Goal: Task Accomplishment & Management: Manage account settings

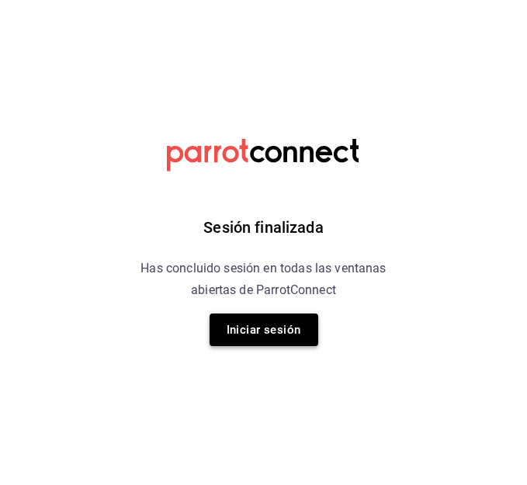
click at [254, 335] on button "Iniciar sesión" at bounding box center [264, 330] width 109 height 33
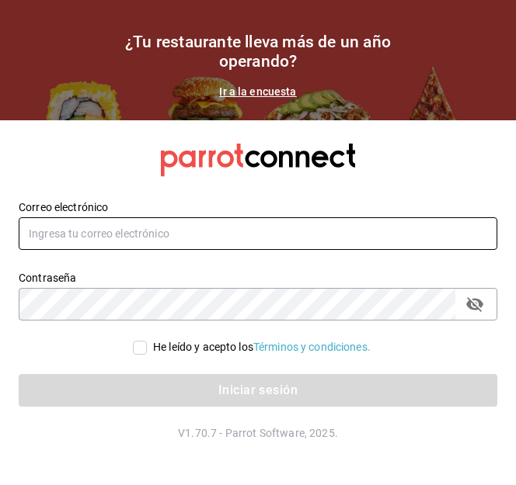
type input "admonmarnecdmx@gmail.com"
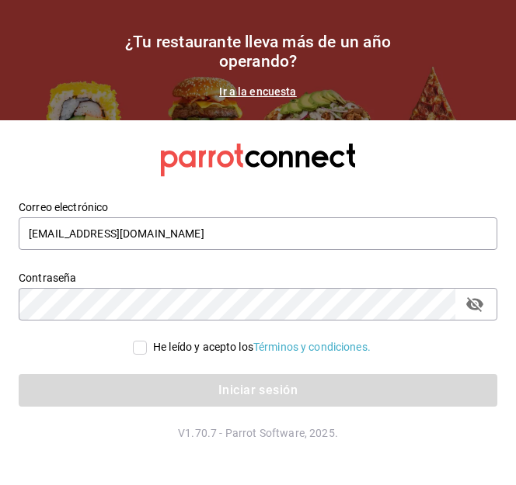
click at [135, 346] on input "He leído y acepto los Términos y condiciones." at bounding box center [140, 348] width 14 height 14
checkbox input "true"
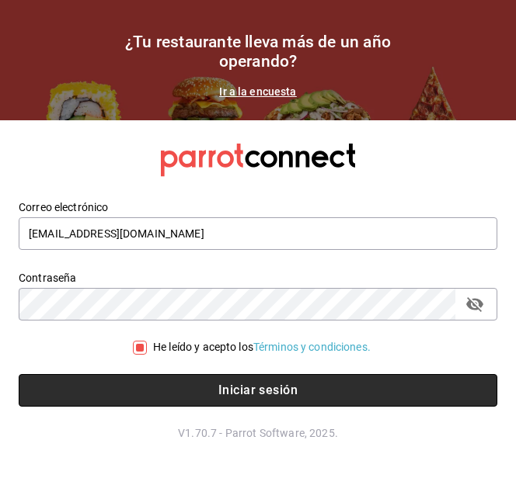
click at [168, 385] on button "Iniciar sesión" at bounding box center [258, 390] width 478 height 33
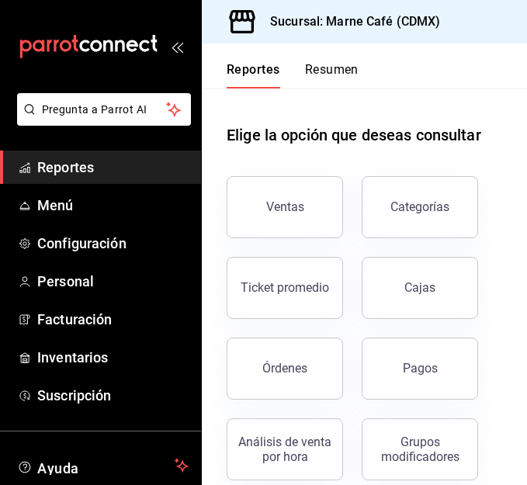
click at [67, 167] on span "Reportes" at bounding box center [112, 167] width 151 height 21
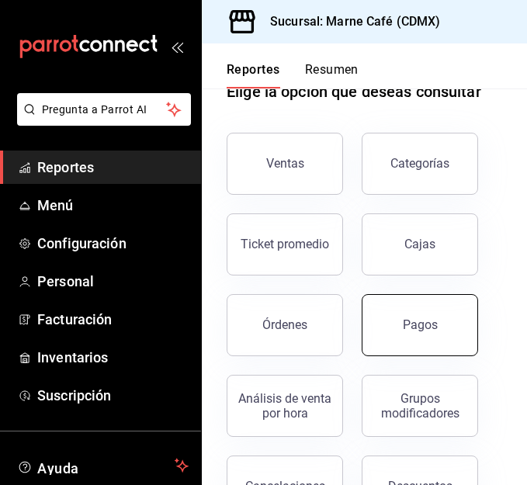
click at [415, 337] on button "Pagos" at bounding box center [420, 325] width 117 height 62
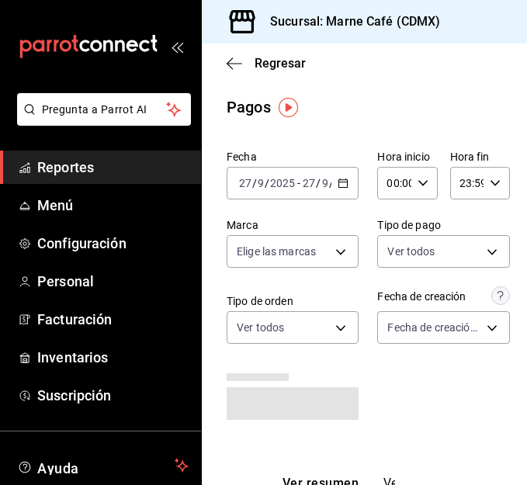
click at [338, 179] on icon "button" at bounding box center [343, 183] width 11 height 11
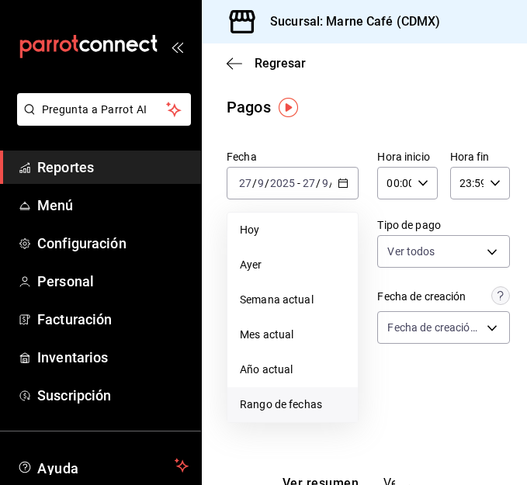
click at [287, 407] on span "Rango de fechas" at bounding box center [293, 405] width 106 height 16
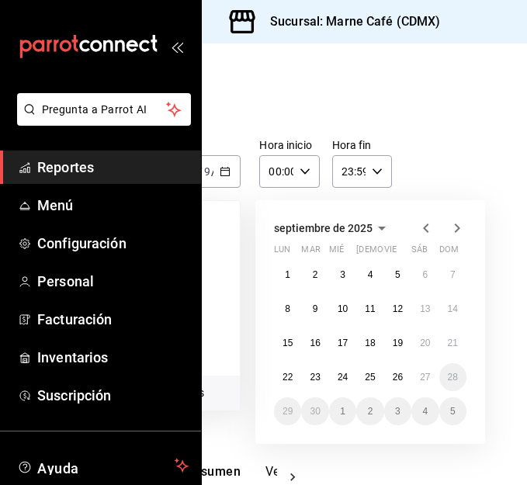
scroll to position [12, 121]
click at [424, 344] on abbr "20" at bounding box center [425, 343] width 10 height 11
click at [394, 380] on abbr "26" at bounding box center [398, 377] width 10 height 11
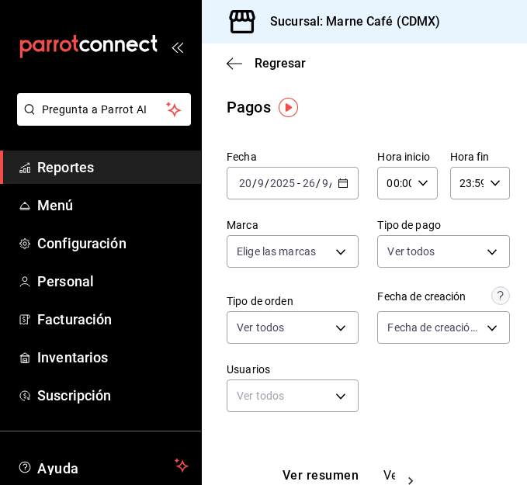
click at [338, 182] on icon "button" at bounding box center [343, 183] width 11 height 11
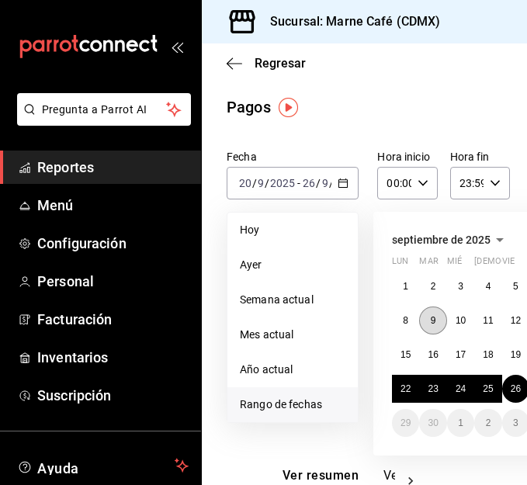
scroll to position [0, 130]
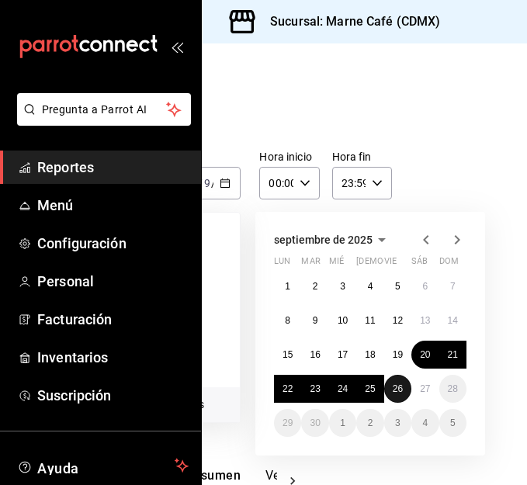
click at [384, 384] on button "26" at bounding box center [397, 389] width 27 height 28
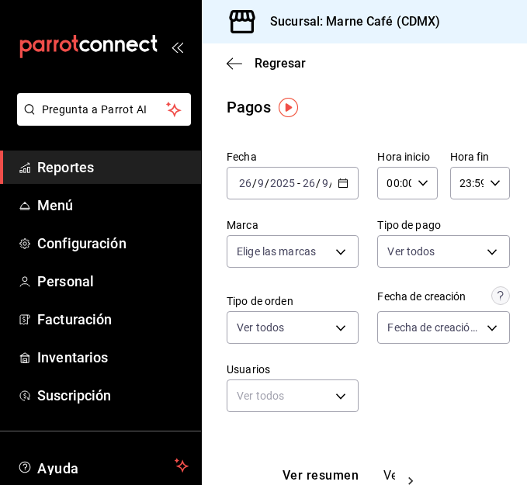
click at [380, 384] on div "Fecha [DATE] [DATE] - [DATE] [DATE] Hora inicio 00:00 Hora inicio Hora fin 23:5…" at bounding box center [365, 287] width 276 height 287
click at [341, 183] on icon "button" at bounding box center [343, 183] width 11 height 11
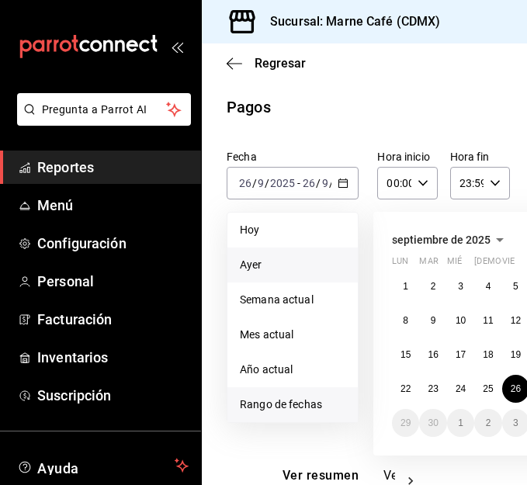
scroll to position [0, 130]
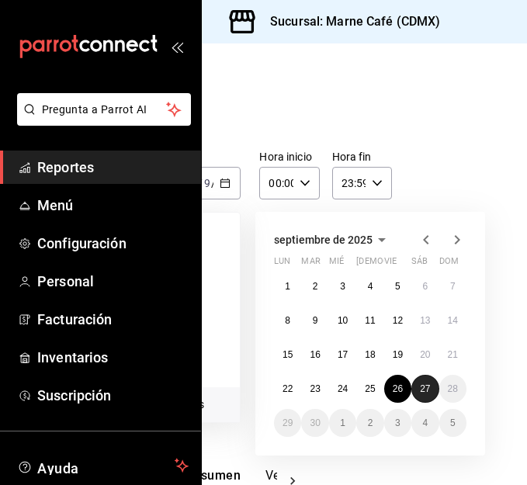
click at [412, 389] on button "27" at bounding box center [425, 389] width 27 height 28
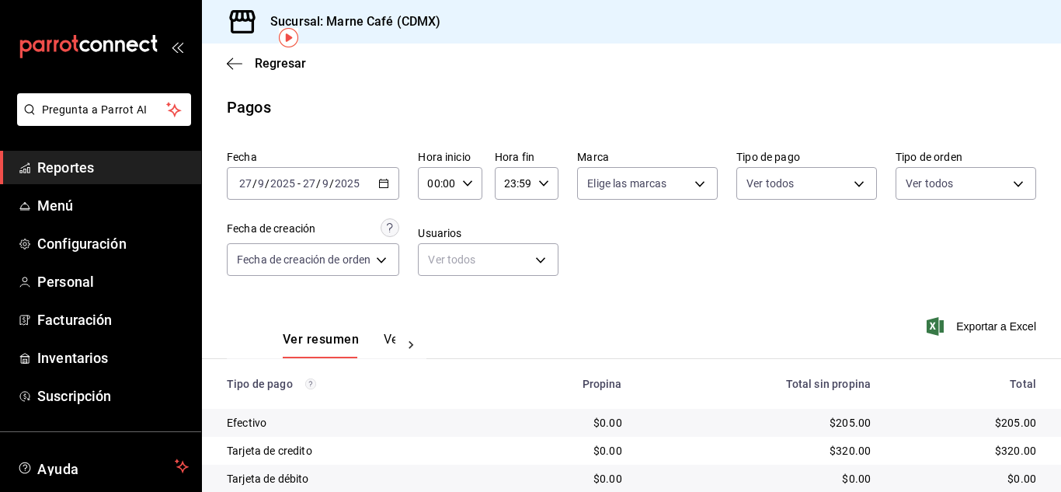
scroll to position [79, 0]
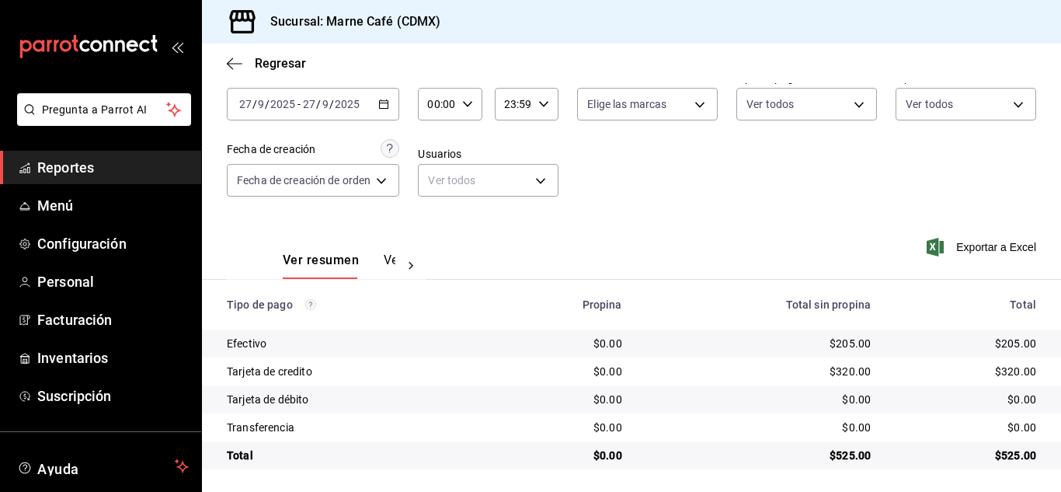
click at [387, 95] on div "[DATE] [DATE] - [DATE] [DATE]" at bounding box center [313, 104] width 172 height 33
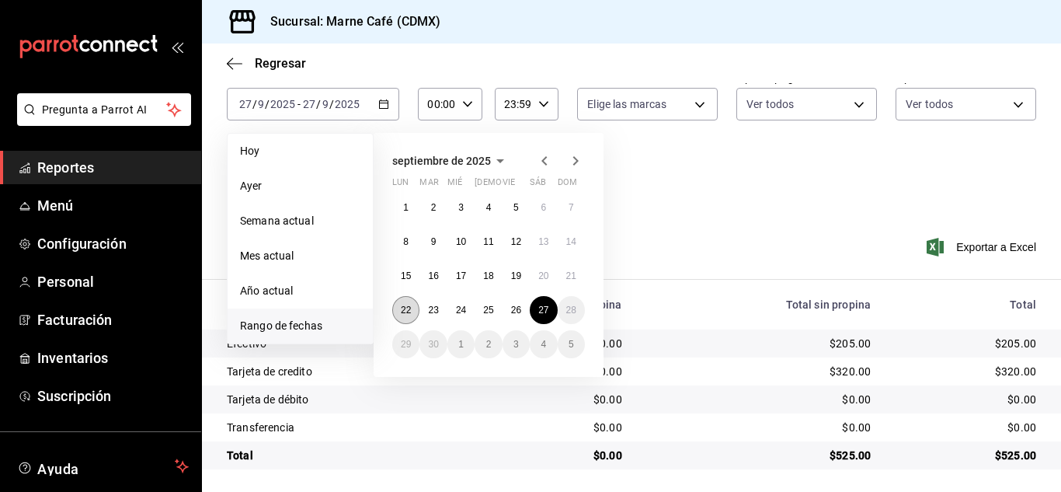
click at [393, 312] on button "22" at bounding box center [405, 310] width 27 height 28
click at [527, 309] on button "27" at bounding box center [543, 310] width 27 height 28
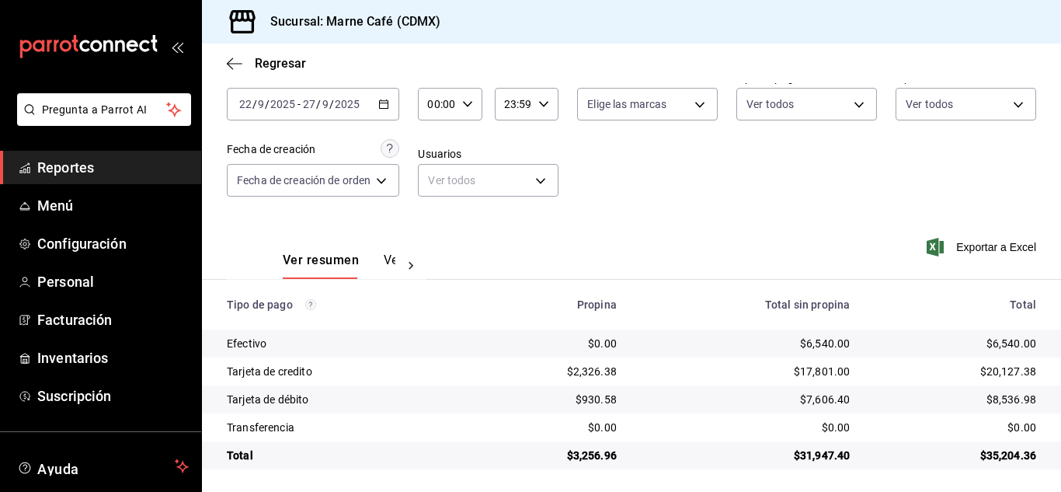
click at [85, 162] on span "Reportes" at bounding box center [112, 167] width 151 height 21
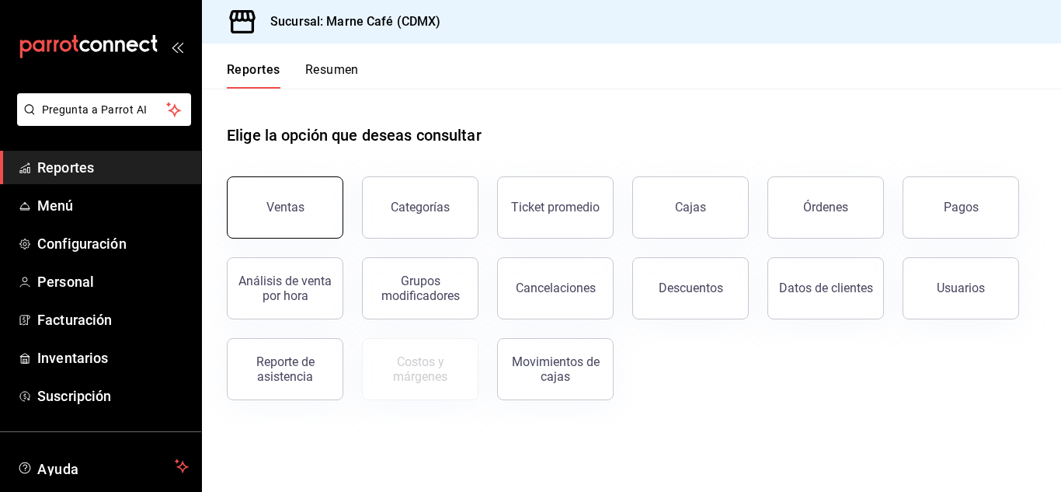
click at [280, 209] on div "Ventas" at bounding box center [285, 207] width 38 height 15
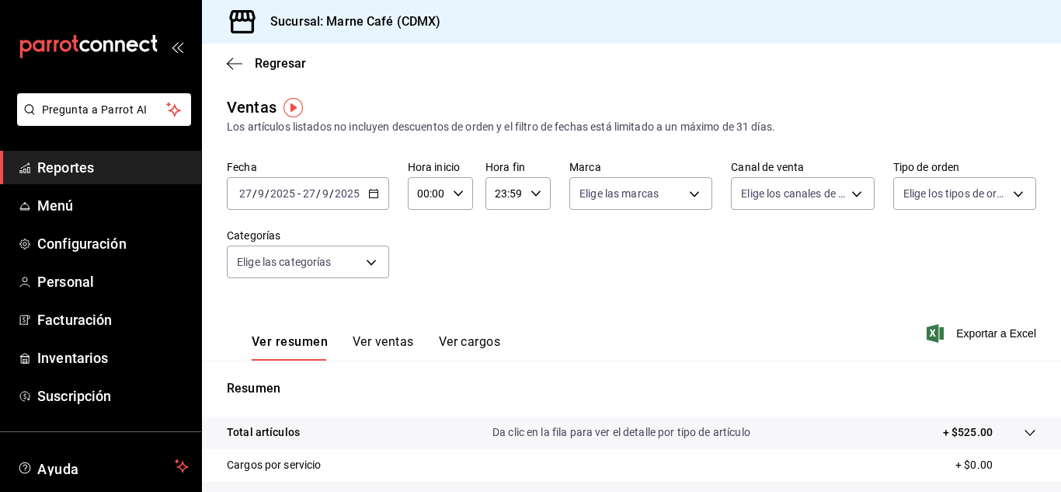
click at [369, 193] on icon "button" at bounding box center [373, 193] width 11 height 11
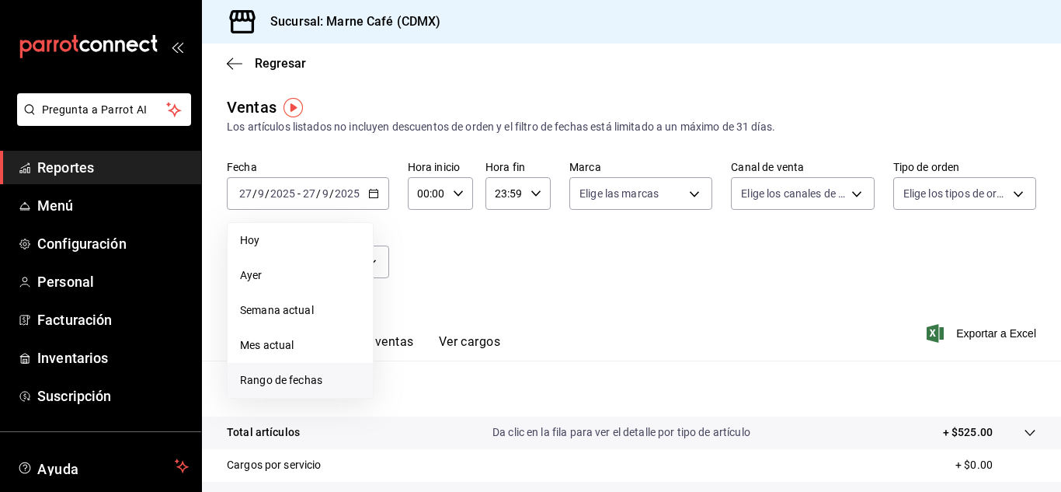
click at [312, 377] on span "Rango de fechas" at bounding box center [300, 380] width 120 height 16
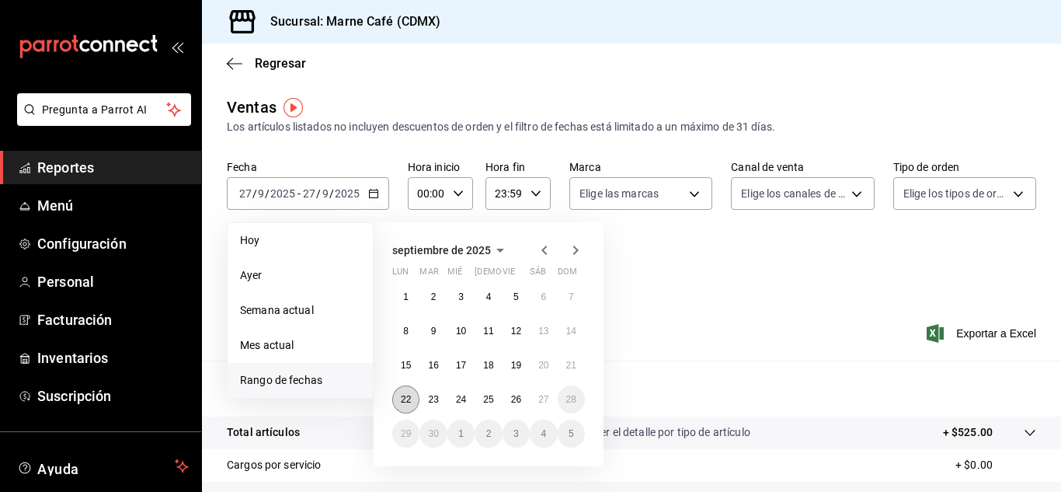
click at [409, 396] on abbr "22" at bounding box center [406, 399] width 10 height 11
click at [527, 398] on abbr "27" at bounding box center [543, 399] width 10 height 11
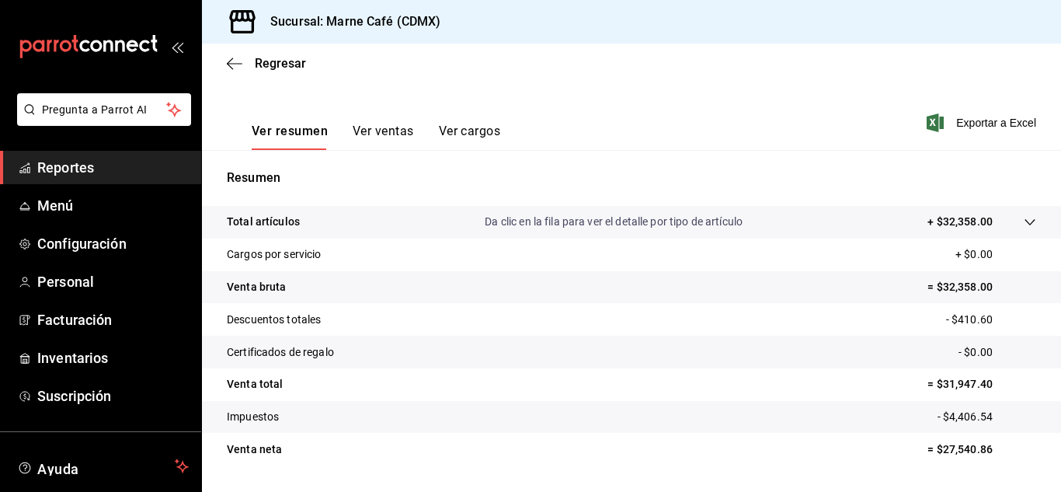
scroll to position [252, 0]
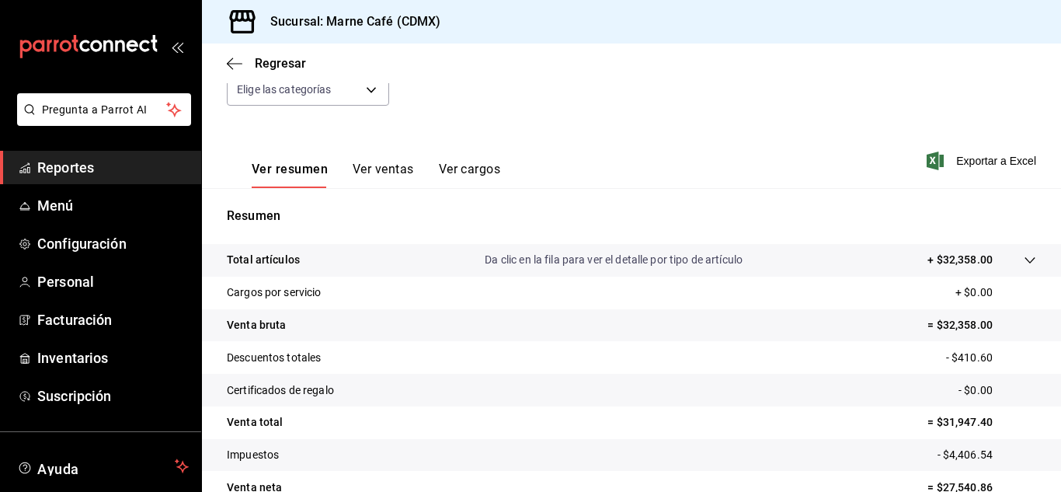
click at [395, 165] on button "Ver ventas" at bounding box center [383, 175] width 61 height 26
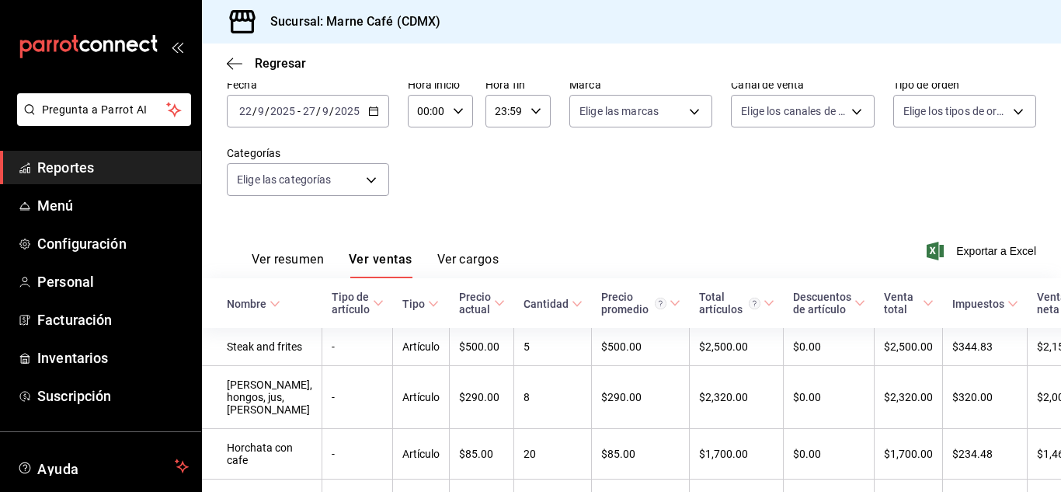
scroll to position [172, 0]
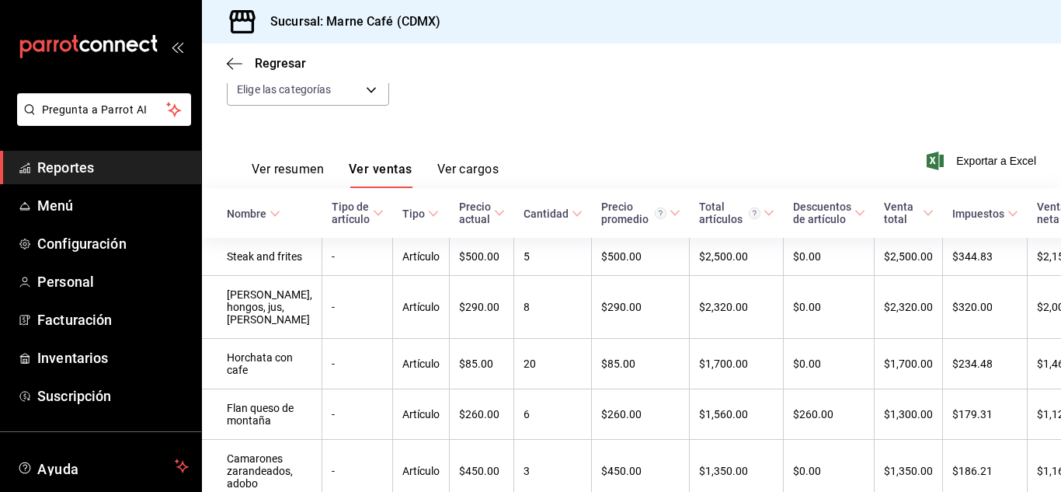
click at [524, 209] on div "Cantidad" at bounding box center [546, 213] width 45 height 12
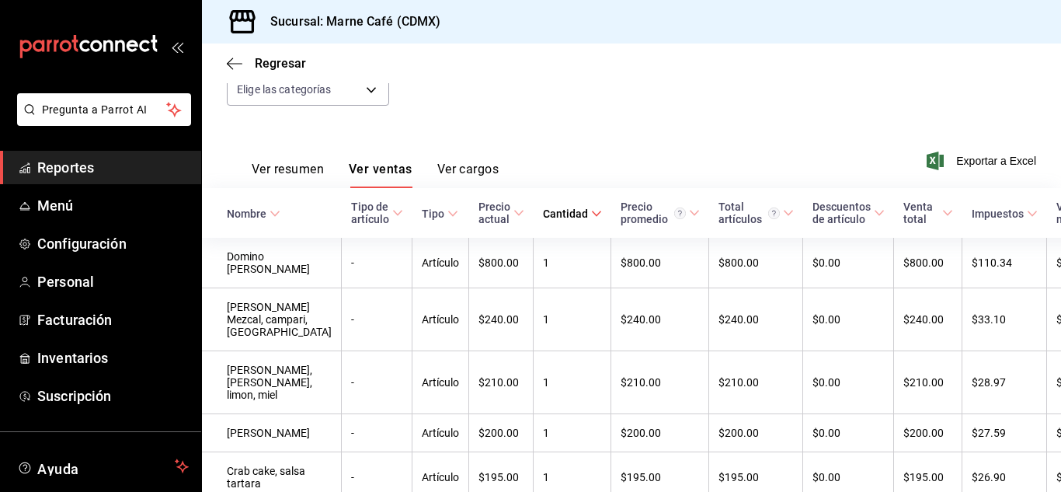
click at [527, 209] on div "Cantidad" at bounding box center [565, 213] width 45 height 12
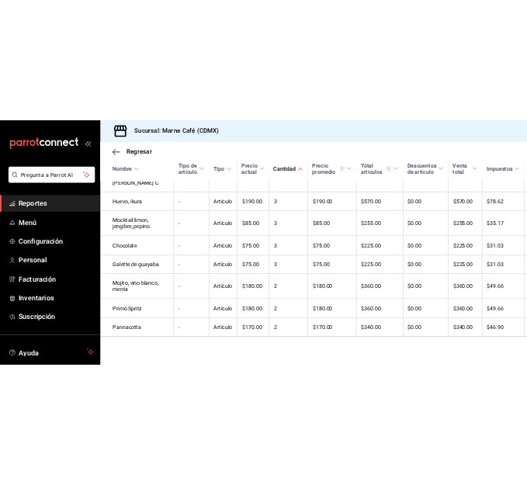
scroll to position [1783, 0]
